Goal: Transaction & Acquisition: Purchase product/service

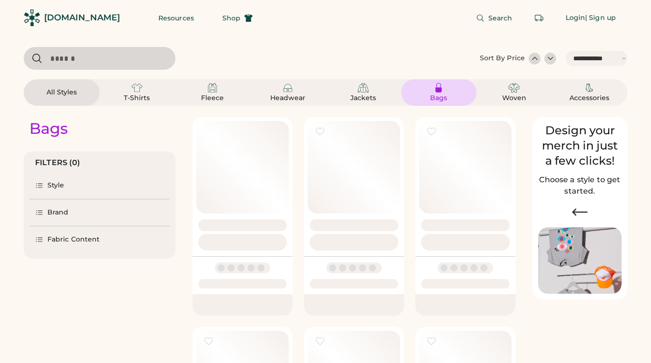
select select "*****"
select select "*"
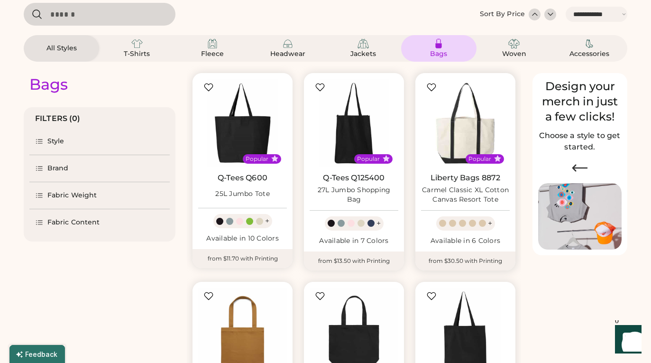
click at [447, 128] on img at bounding box center [465, 123] width 89 height 89
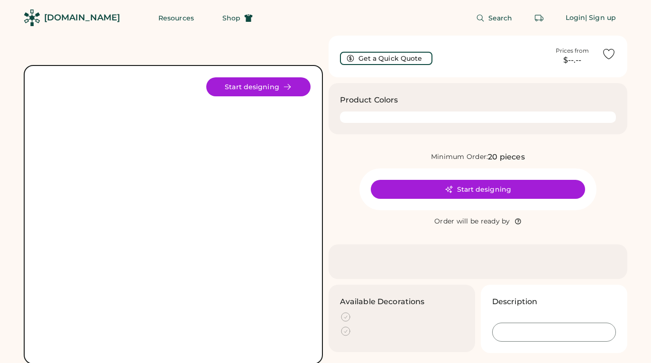
scroll to position [186, 0]
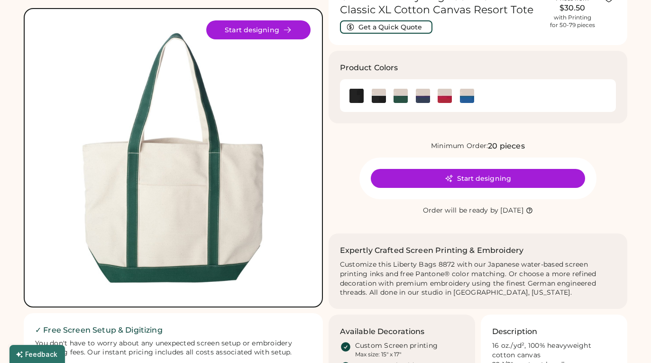
scroll to position [54, 0]
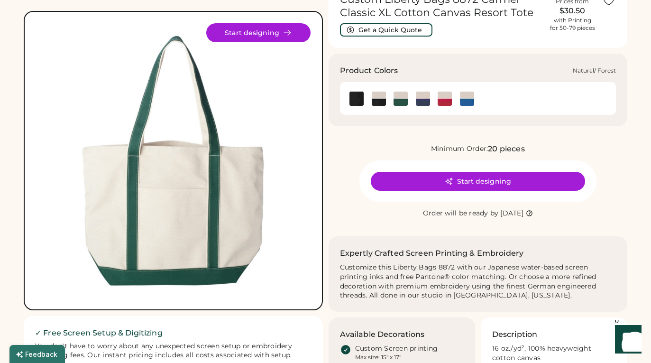
click at [402, 97] on img at bounding box center [400, 98] width 14 height 14
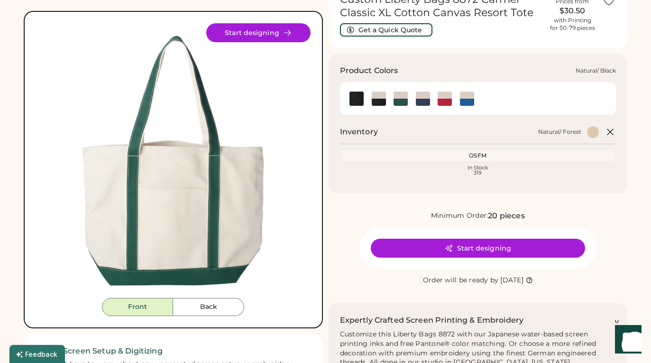
click at [382, 95] on img at bounding box center [379, 98] width 14 height 14
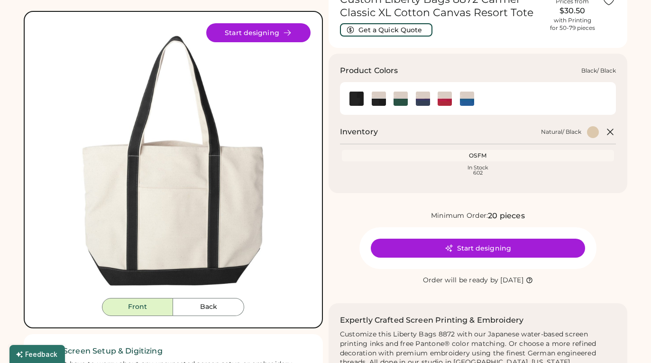
click at [358, 101] on img at bounding box center [356, 98] width 14 height 14
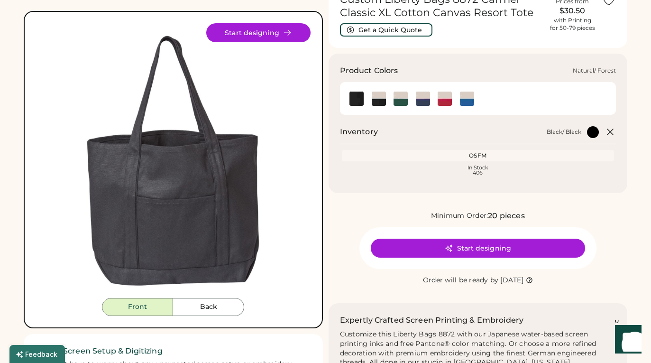
click at [398, 102] on img at bounding box center [400, 98] width 14 height 14
